Goal: Information Seeking & Learning: Learn about a topic

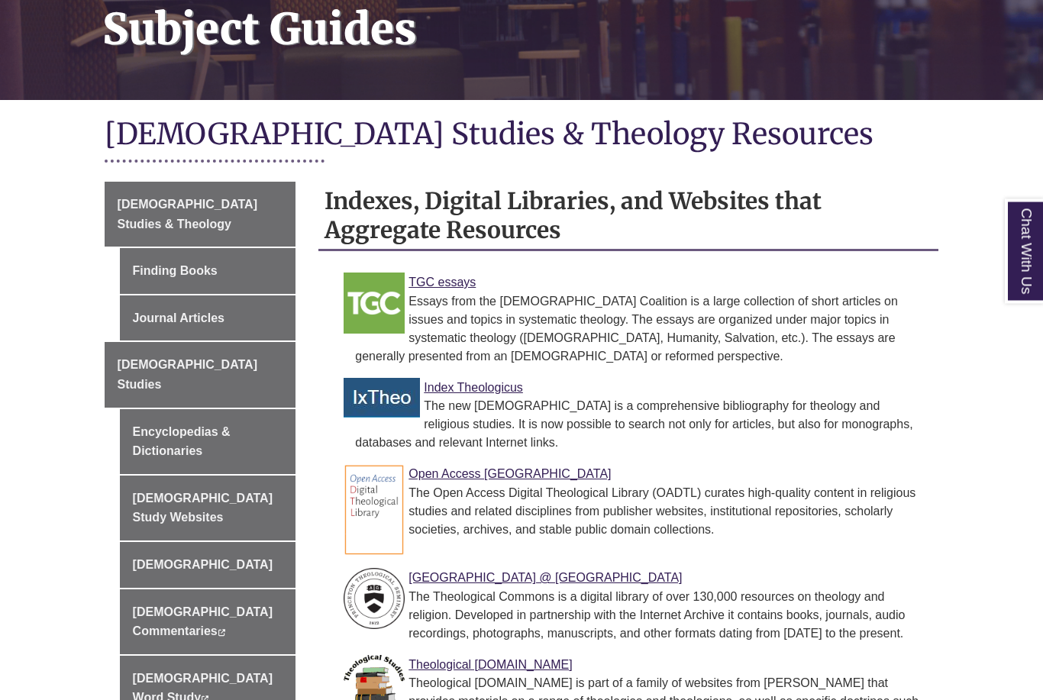
scroll to position [428, 0]
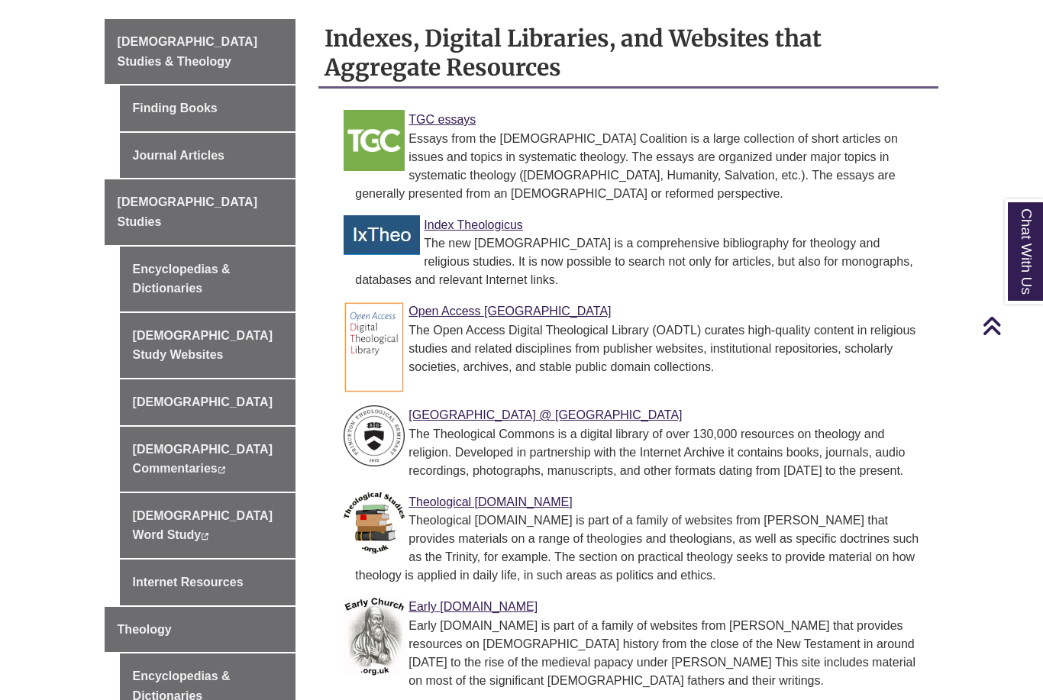
click at [211, 179] on link "[DEMOGRAPHIC_DATA] Studies" at bounding box center [201, 211] width 192 height 65
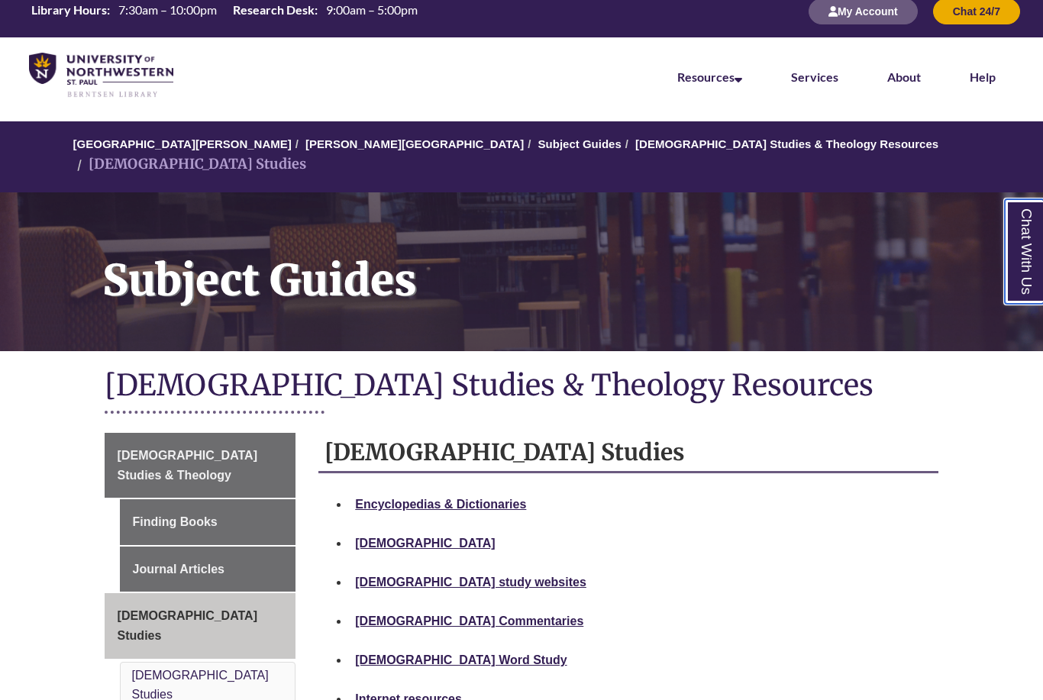
scroll to position [111, 0]
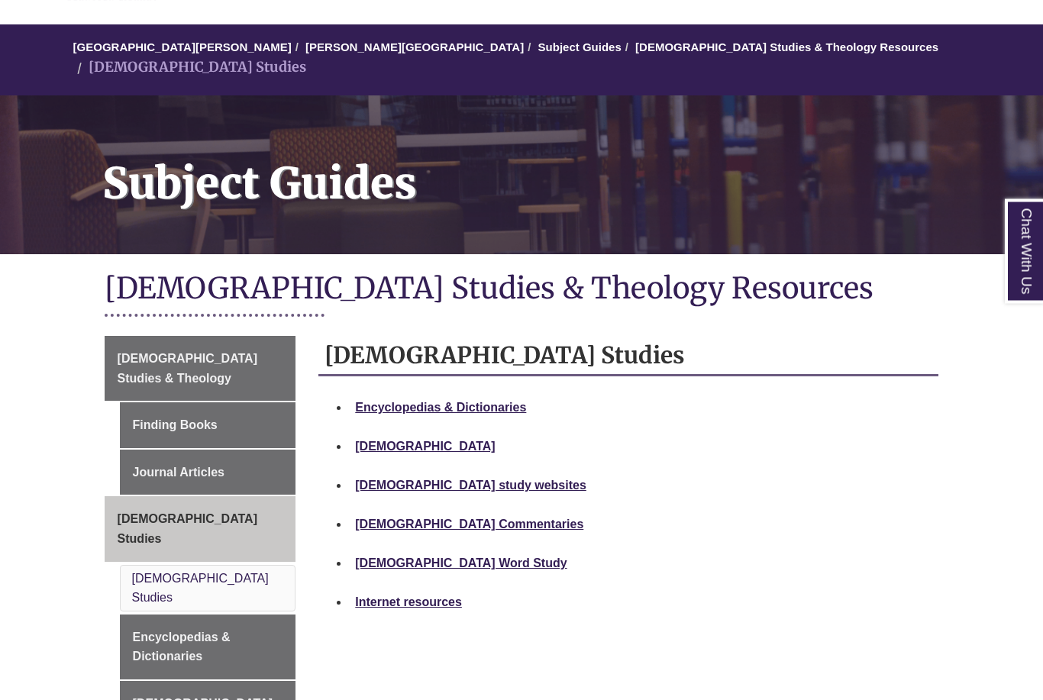
click at [444, 479] on strong "Bible study websites" at bounding box center [470, 485] width 231 height 13
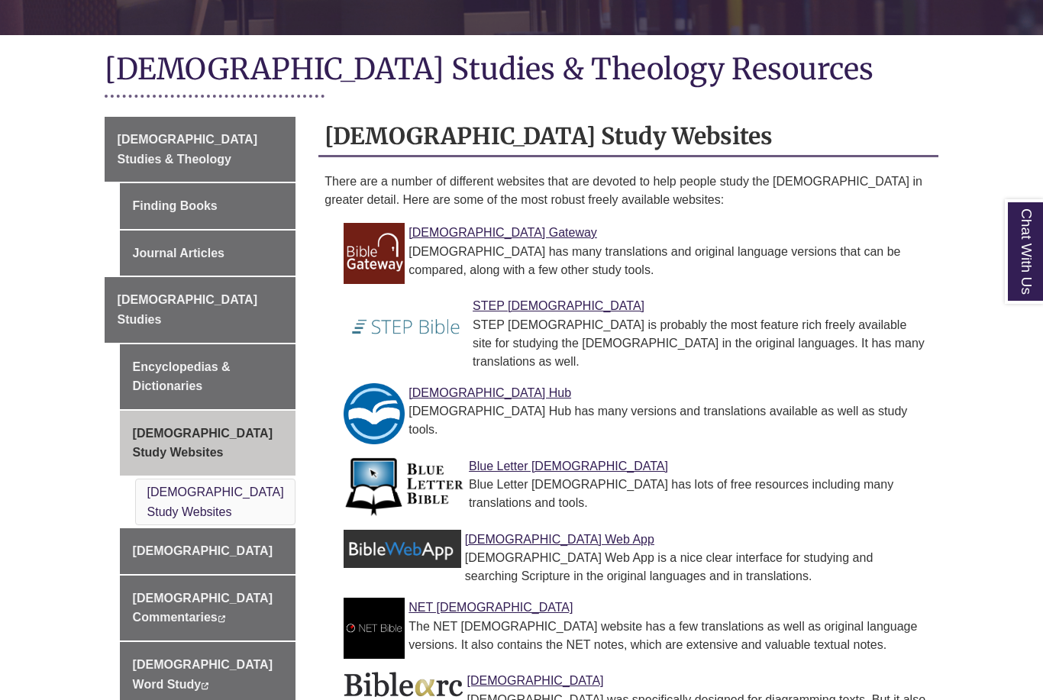
scroll to position [372, 0]
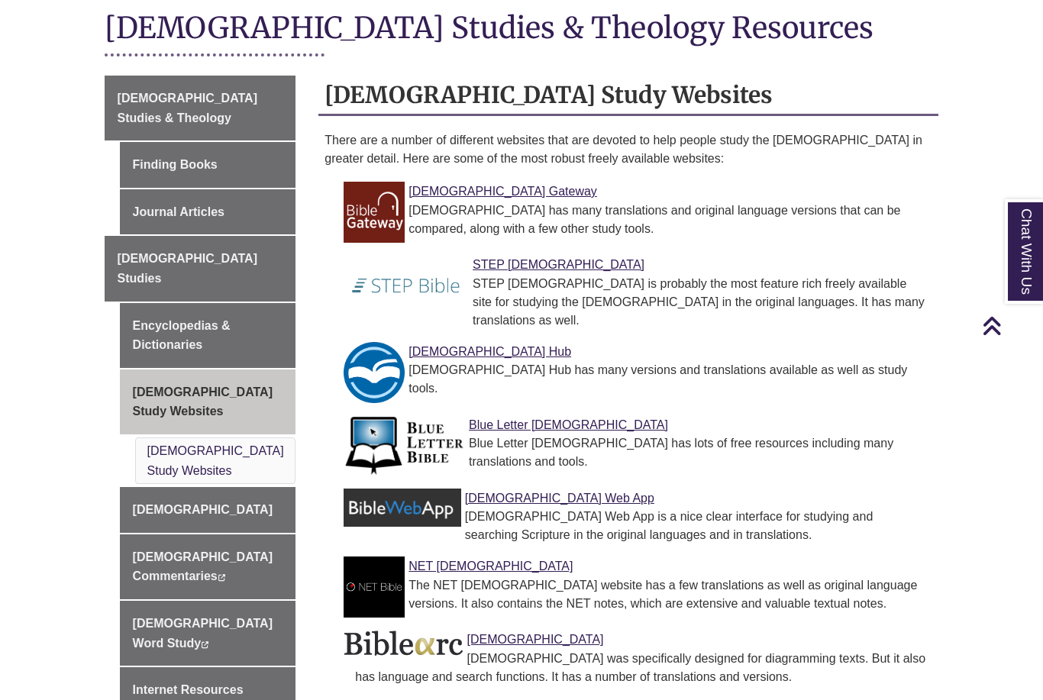
click at [415, 185] on link "Bible Gateway" at bounding box center [502, 191] width 189 height 13
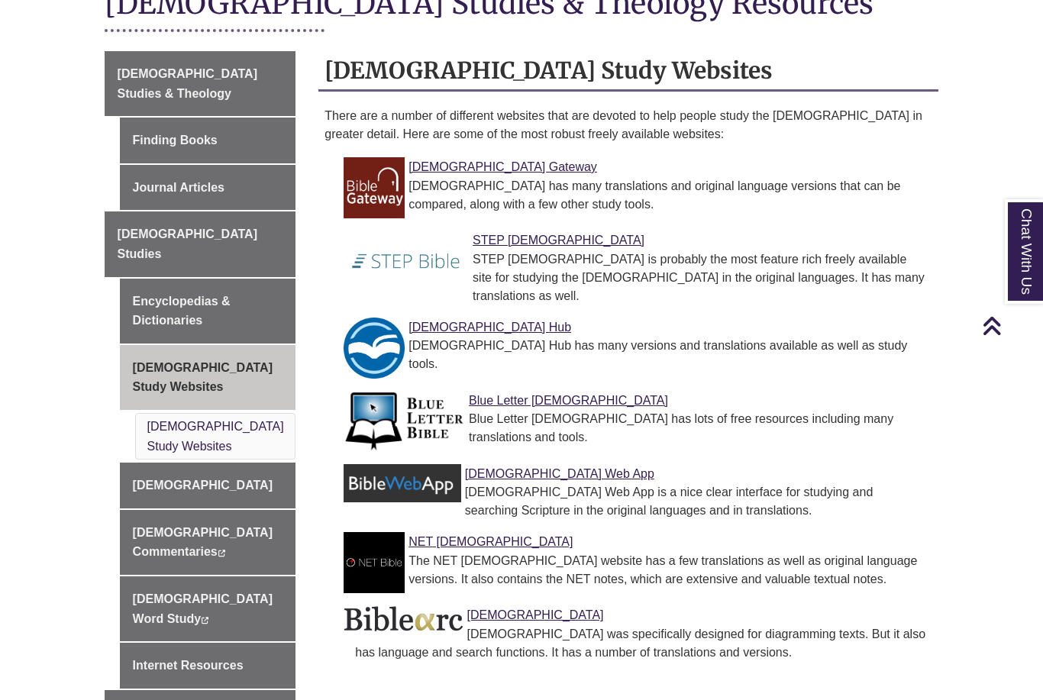
click at [487, 234] on link "STEP Bible" at bounding box center [559, 240] width 172 height 13
click at [492, 234] on link "STEP [DEMOGRAPHIC_DATA]" at bounding box center [559, 240] width 172 height 13
click at [484, 394] on link "Blue Letter [DEMOGRAPHIC_DATA]" at bounding box center [568, 400] width 199 height 13
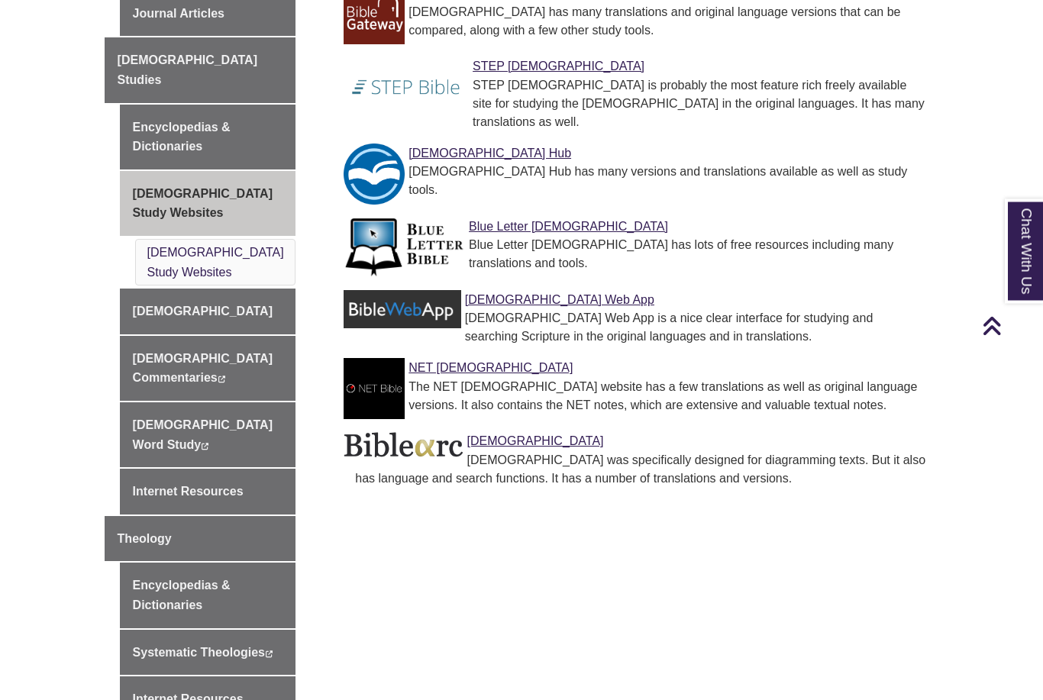
scroll to position [570, 0]
click at [460, 361] on link "NET [DEMOGRAPHIC_DATA]" at bounding box center [490, 367] width 164 height 13
click at [546, 220] on link "Blue Letter [DEMOGRAPHIC_DATA]" at bounding box center [568, 226] width 199 height 13
click at [509, 293] on link "[DEMOGRAPHIC_DATA] Web App" at bounding box center [559, 299] width 189 height 13
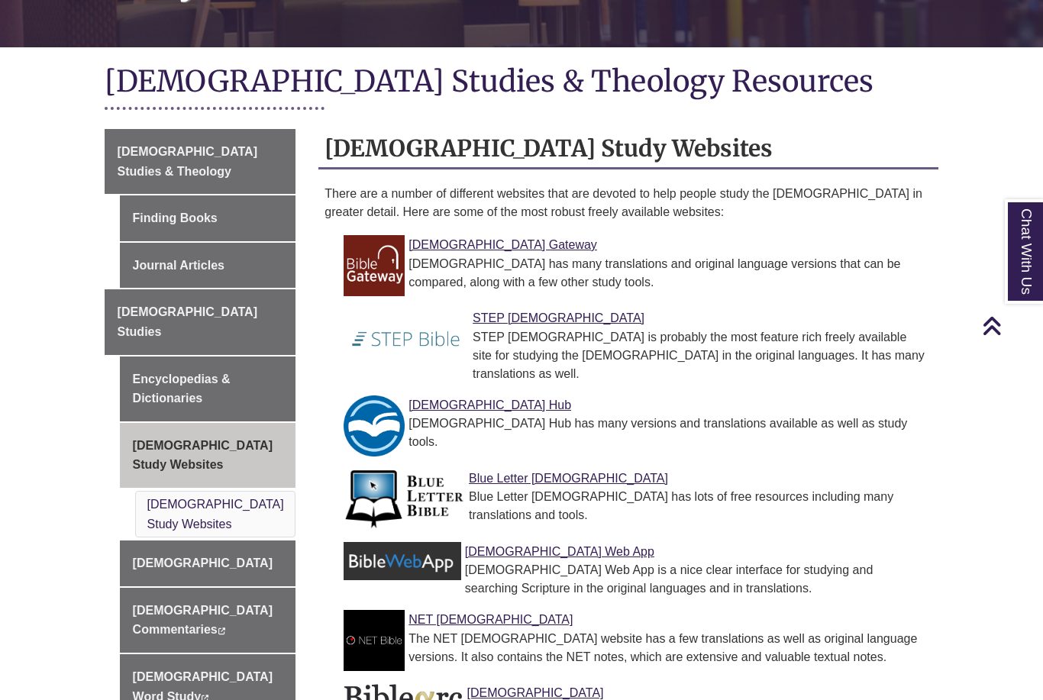
scroll to position [372, 0]
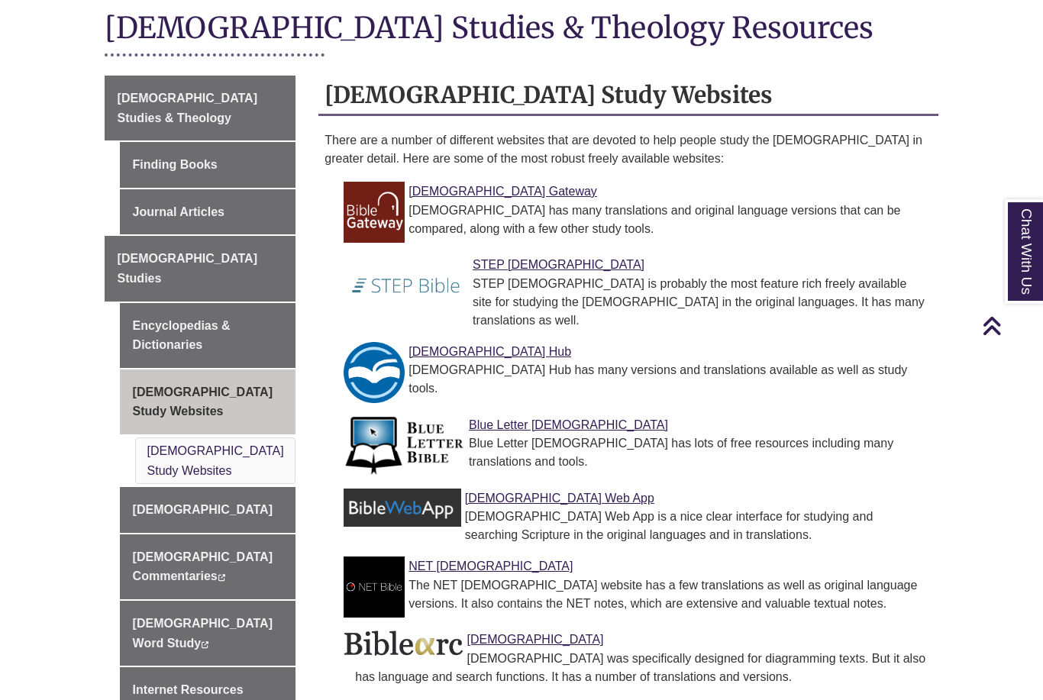
click at [144, 601] on link "Bible Word Study This link opens in a new window This link opens in a new window" at bounding box center [208, 633] width 176 height 65
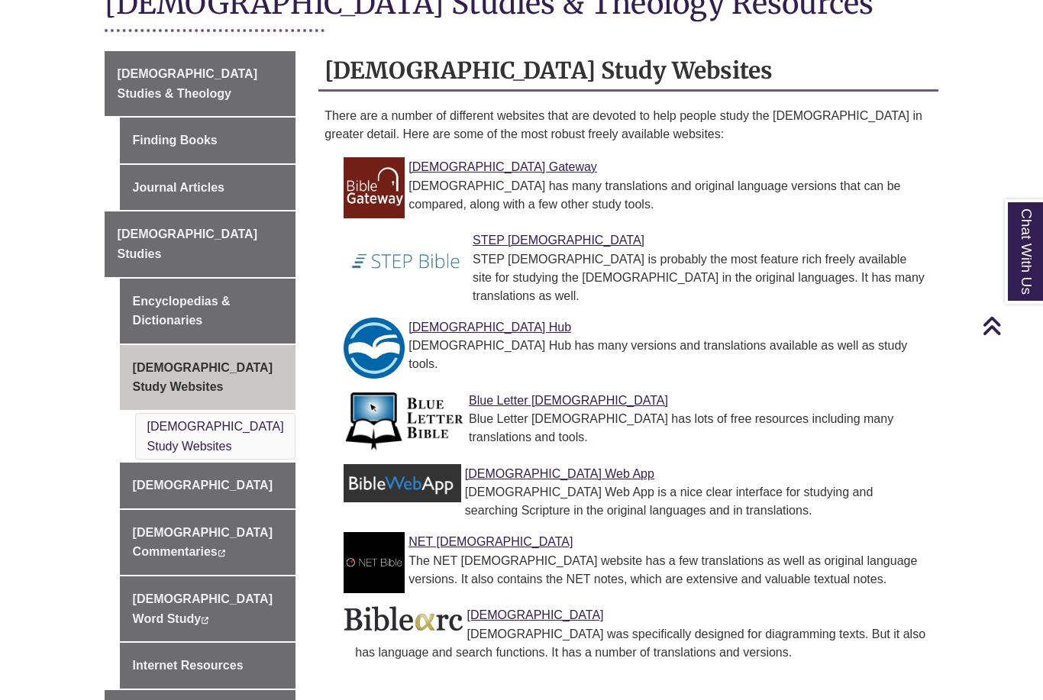
click at [153, 279] on link "Encyclopedias & Dictionaries" at bounding box center [208, 311] width 176 height 65
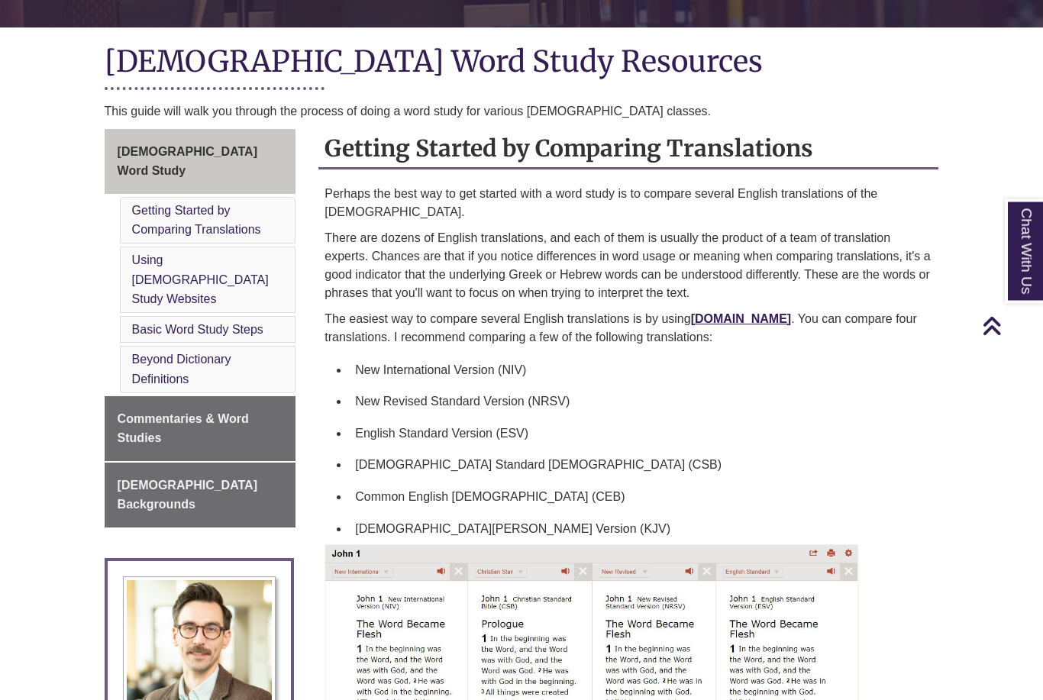
scroll to position [314, 0]
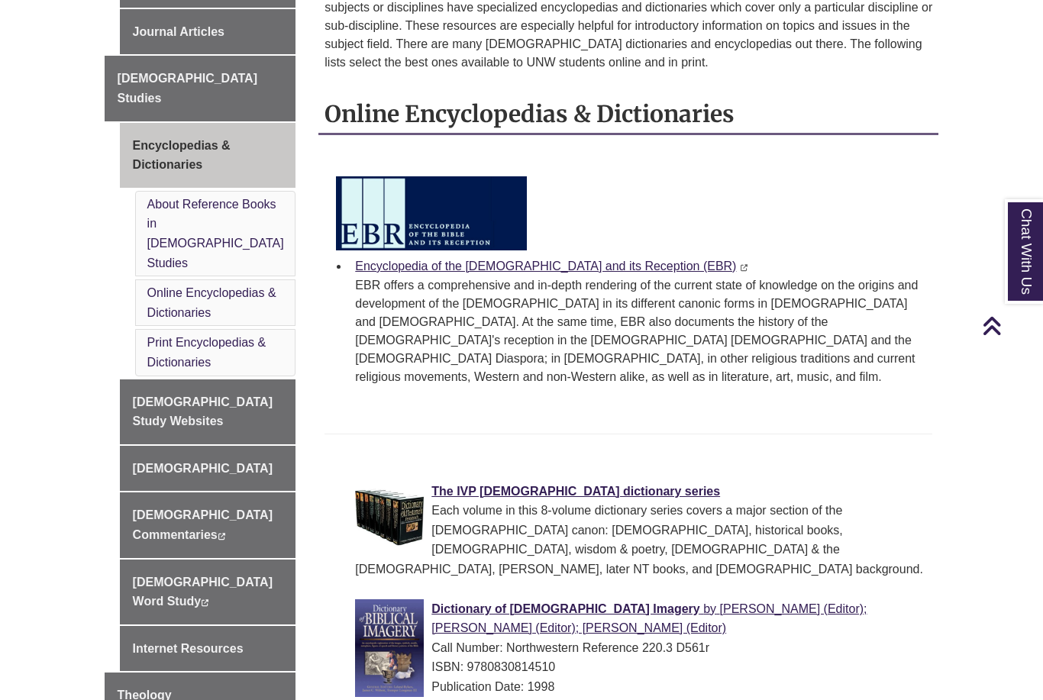
scroll to position [524, 0]
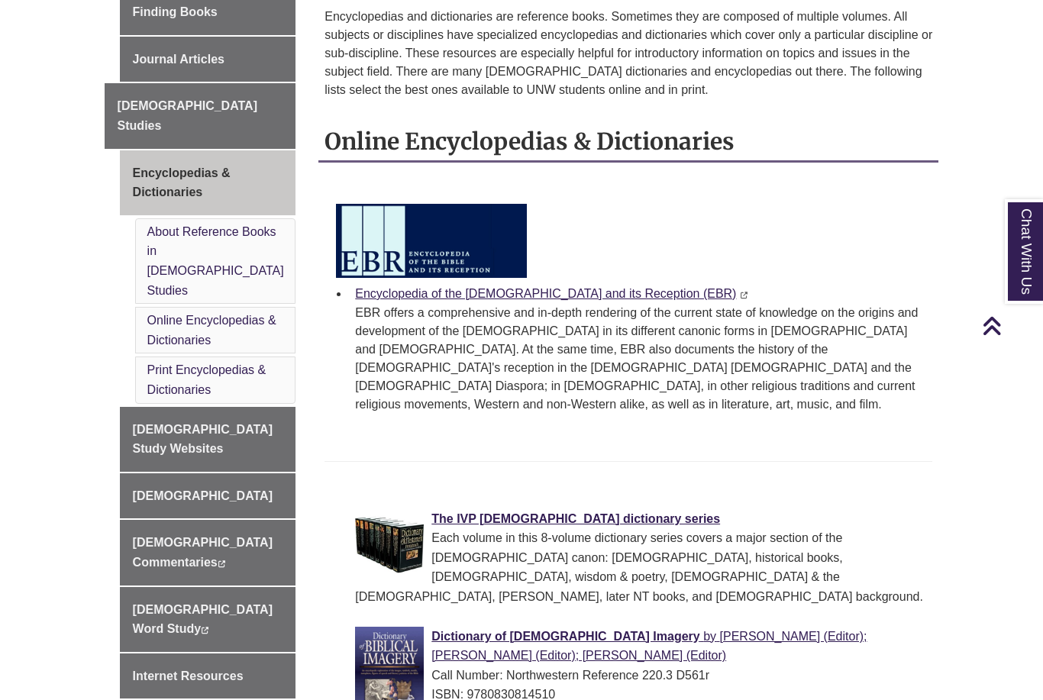
click at [386, 287] on link "Encyclopedia of the [DEMOGRAPHIC_DATA] and its Reception (EBR)" at bounding box center [545, 293] width 381 height 13
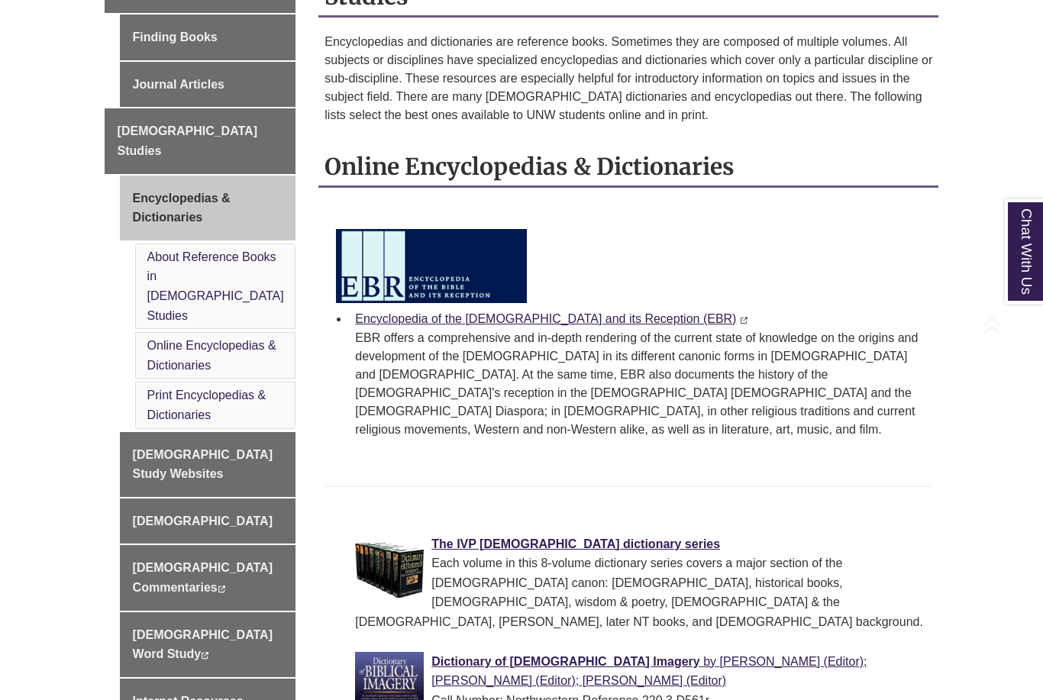
scroll to position [520, 0]
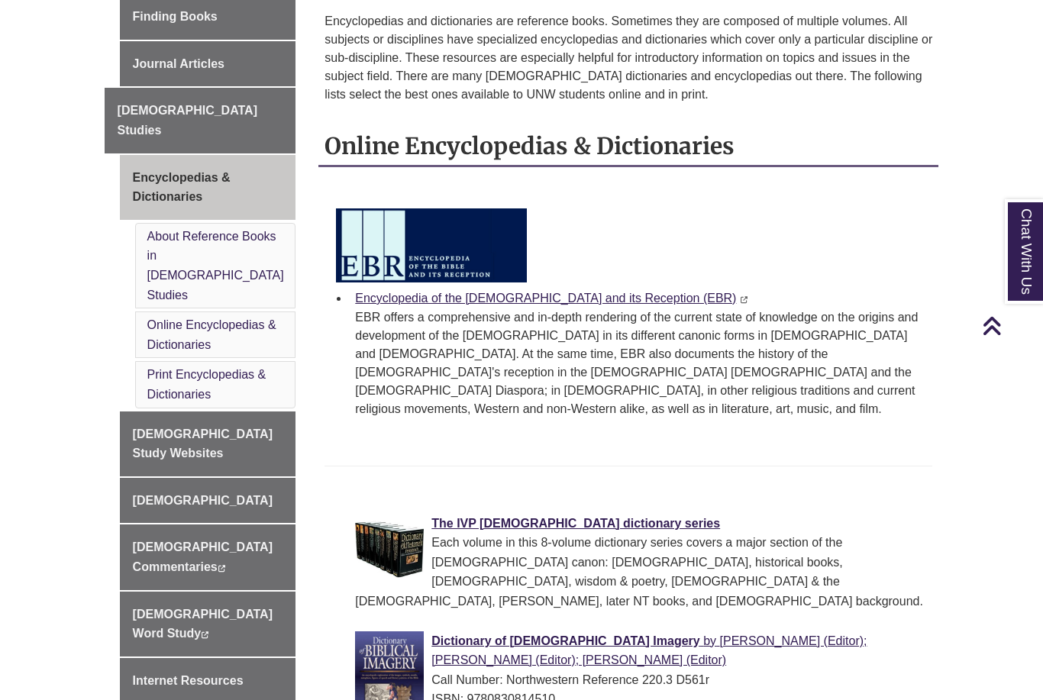
click at [150, 411] on link "[DEMOGRAPHIC_DATA] Study Websites" at bounding box center [208, 443] width 176 height 65
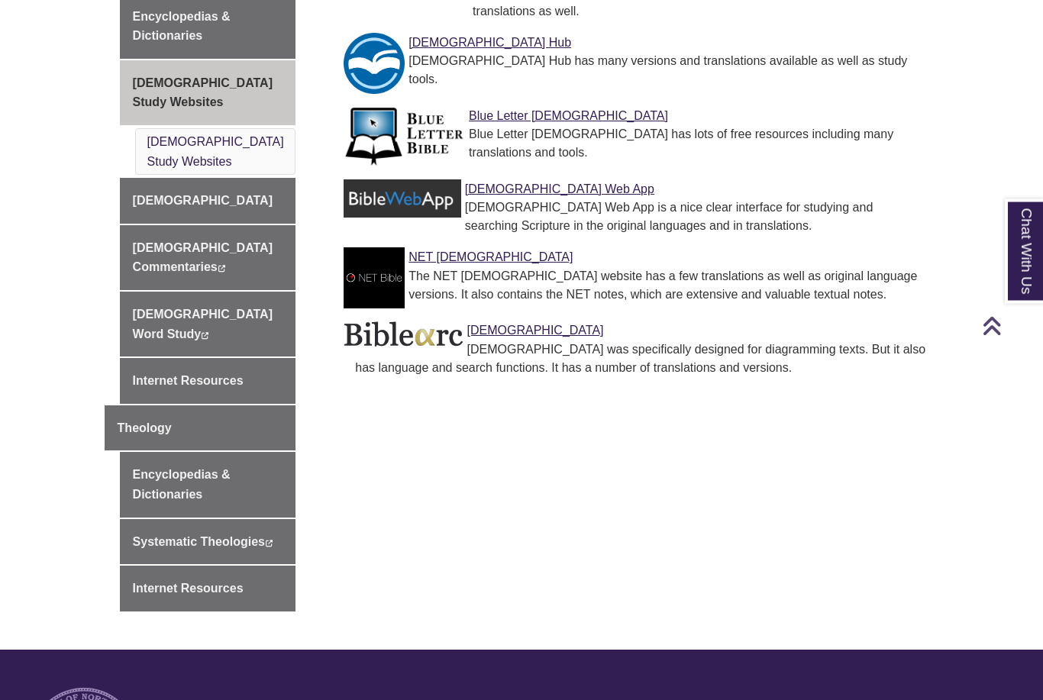
scroll to position [686, 0]
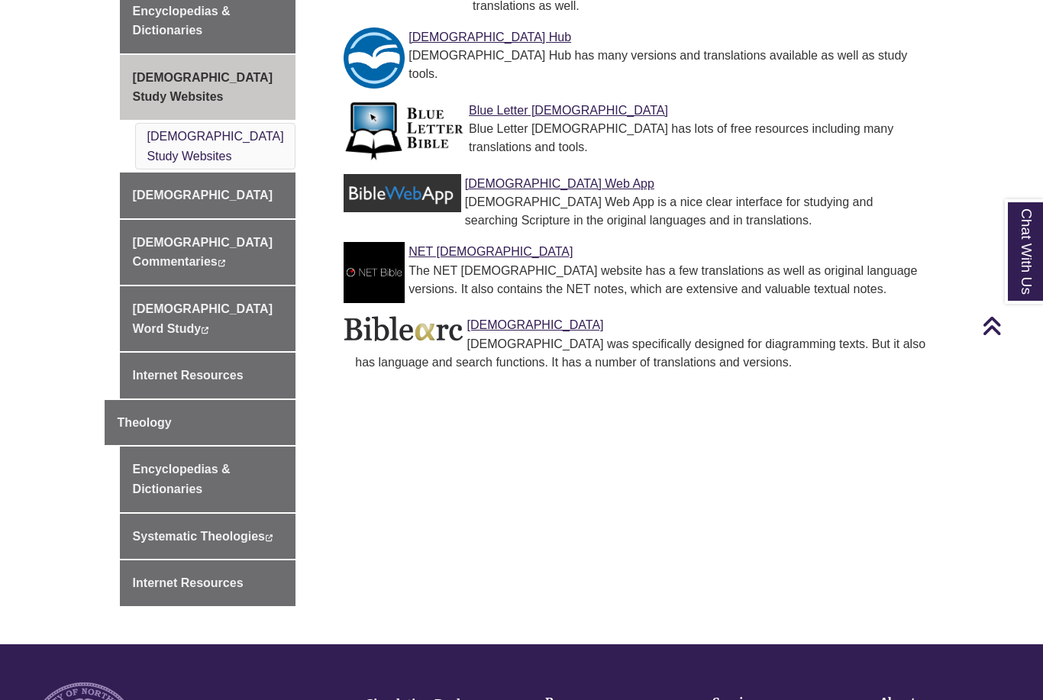
click at [478, 318] on link "[DEMOGRAPHIC_DATA]" at bounding box center [535, 324] width 137 height 13
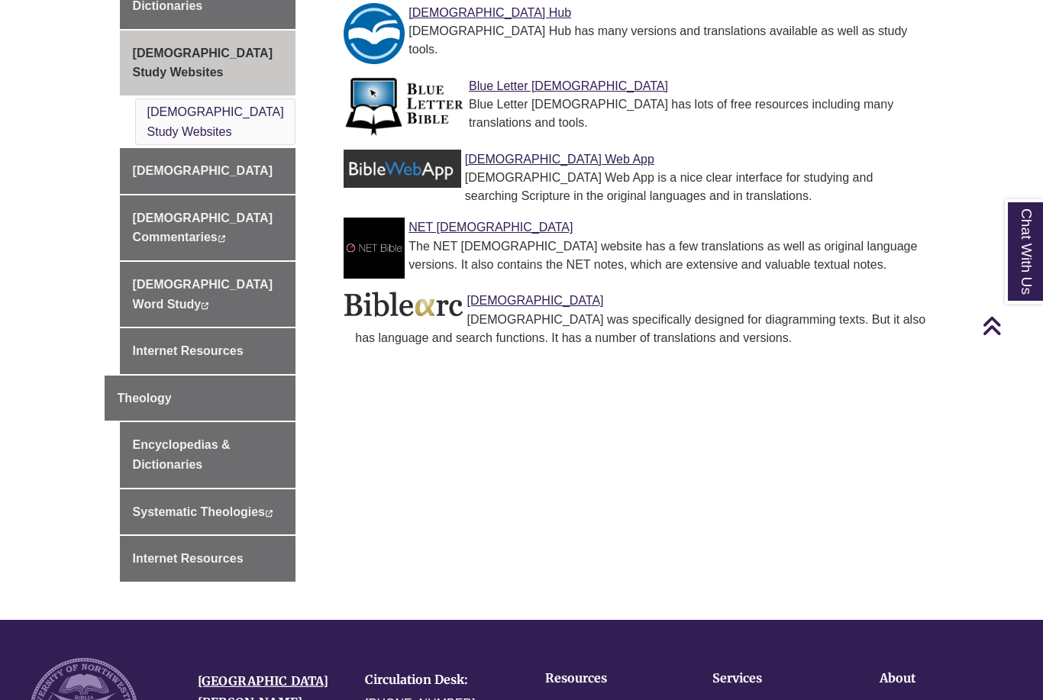
click at [434, 221] on link "NET [DEMOGRAPHIC_DATA]" at bounding box center [490, 227] width 164 height 13
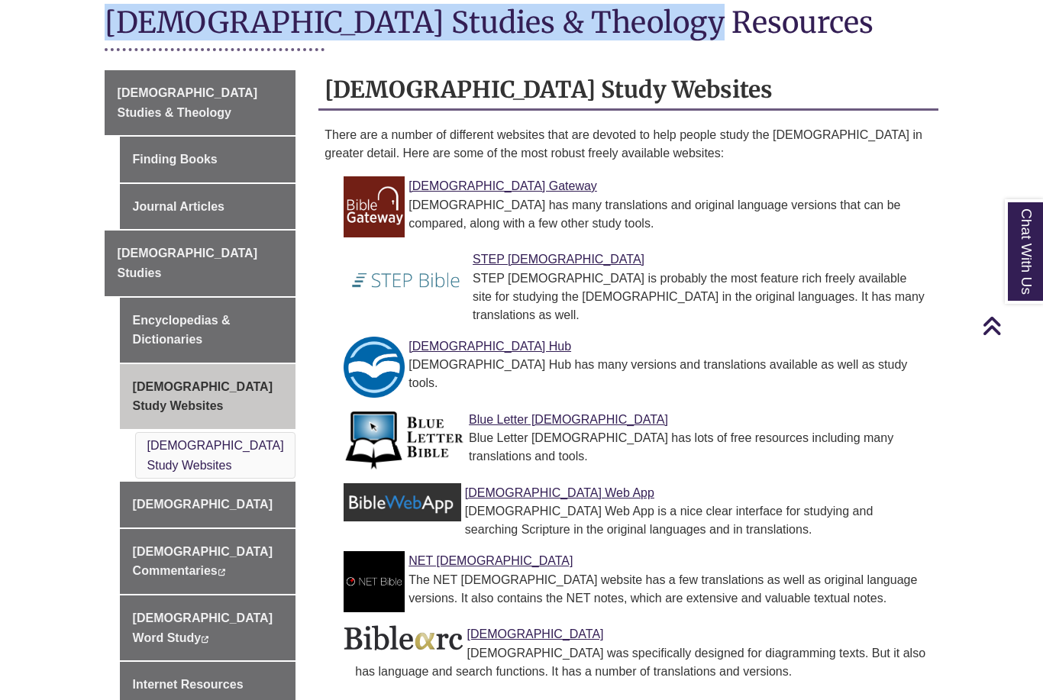
scroll to position [486, 0]
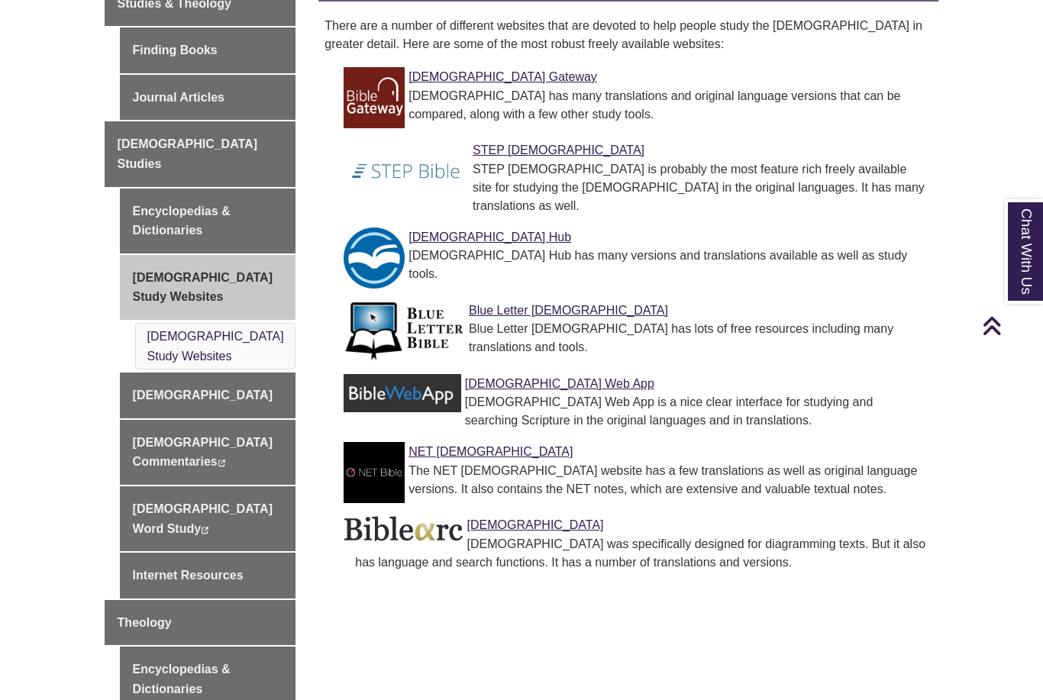
click at [494, 377] on link "[DEMOGRAPHIC_DATA] Web App" at bounding box center [559, 383] width 189 height 13
